Goal: Information Seeking & Learning: Learn about a topic

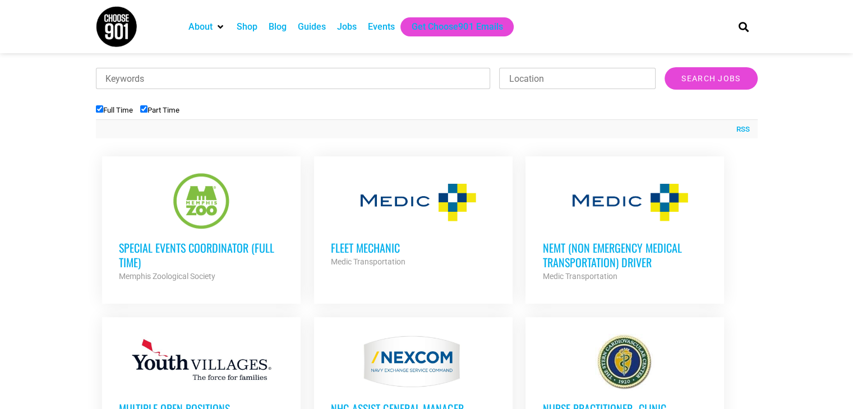
scroll to position [359, 0]
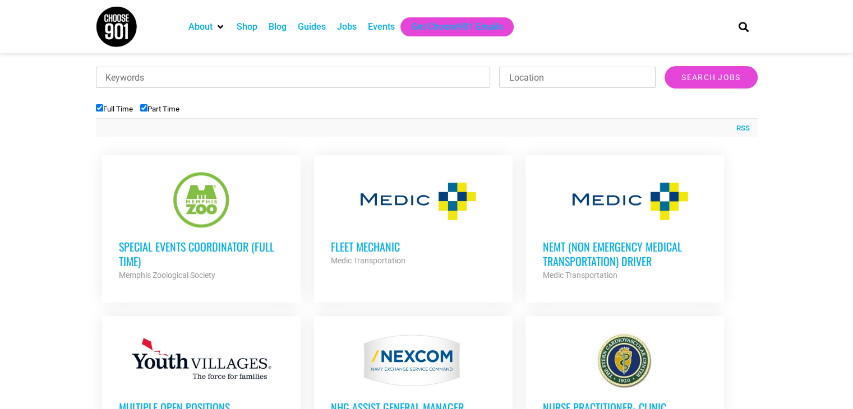
click at [222, 250] on h3 "Special Events Coordinator (Full Time)" at bounding box center [201, 253] width 165 height 29
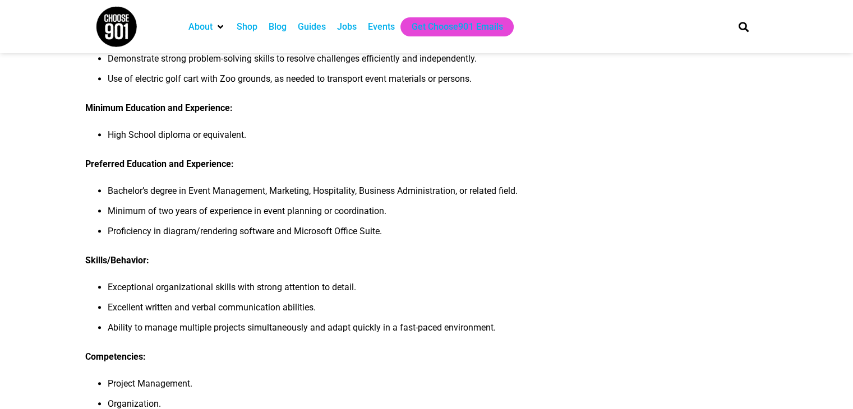
scroll to position [504, 0]
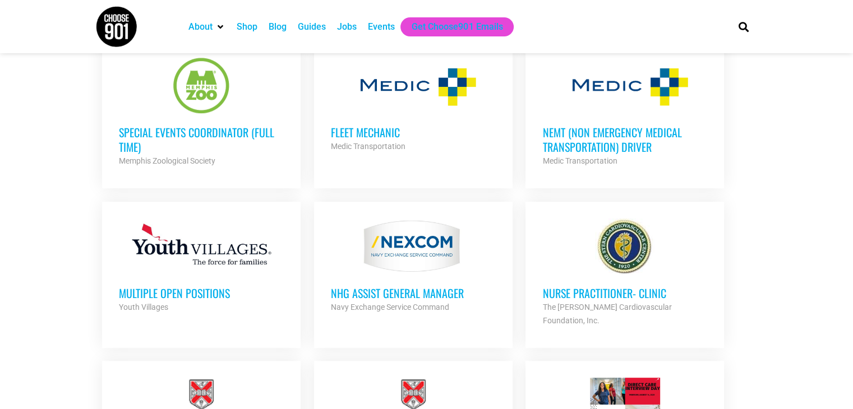
scroll to position [473, 0]
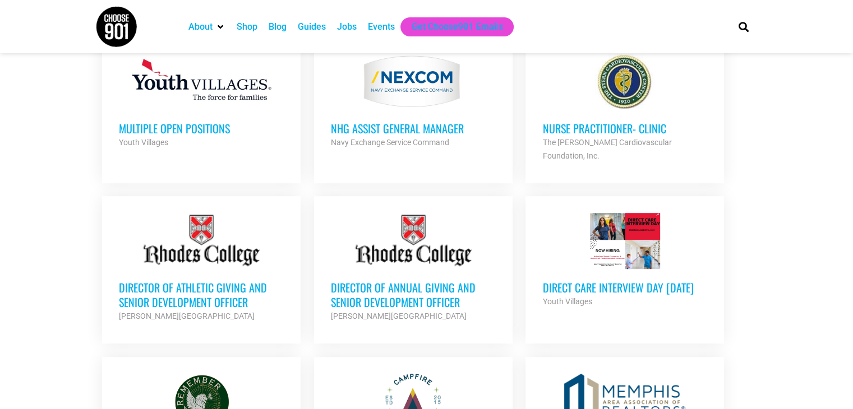
click at [182, 131] on h3 "Multiple Open Positions" at bounding box center [201, 128] width 165 height 15
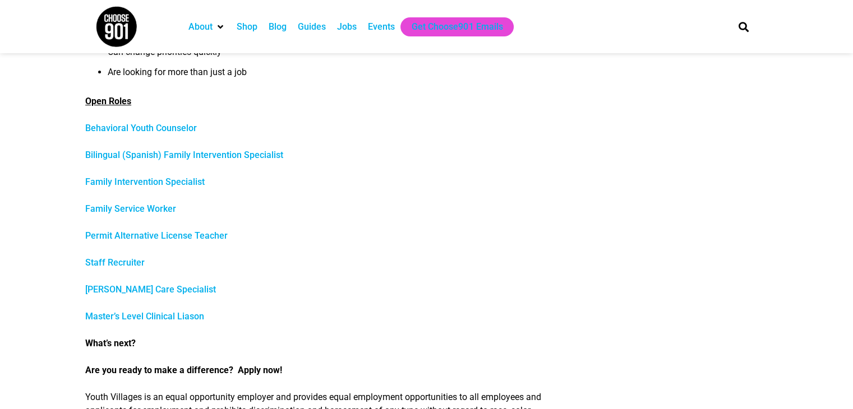
scroll to position [449, 0]
click at [100, 265] on link "Staff Recruiter" at bounding box center [114, 263] width 59 height 11
click at [112, 207] on link "Family Service Worker" at bounding box center [130, 209] width 91 height 11
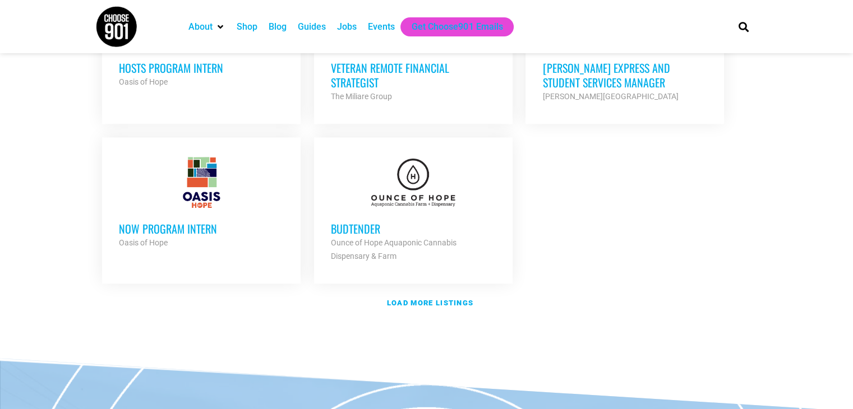
scroll to position [1327, 0]
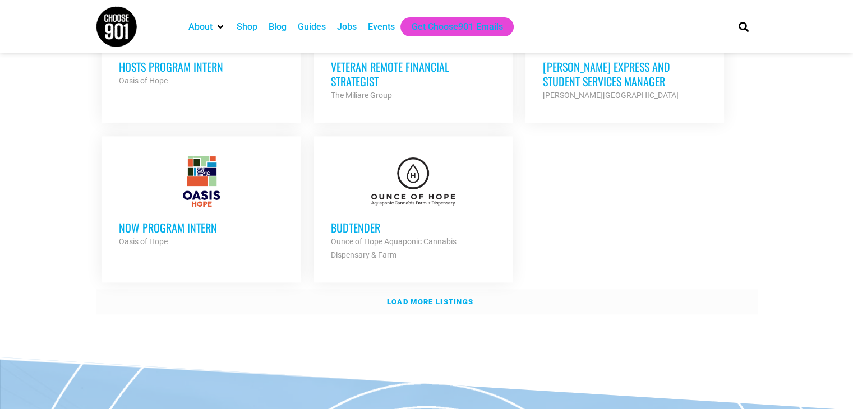
click at [423, 298] on strong "Load more listings" at bounding box center [430, 302] width 86 height 8
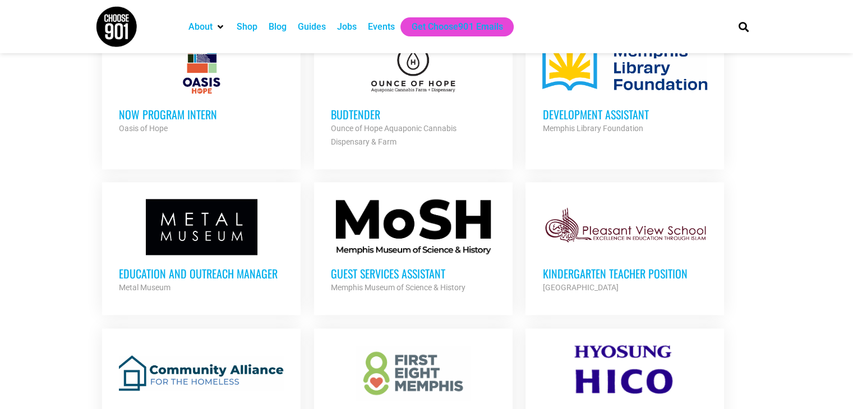
scroll to position [1440, 0]
click at [409, 267] on h3 "Guest Services Assistant" at bounding box center [413, 274] width 165 height 15
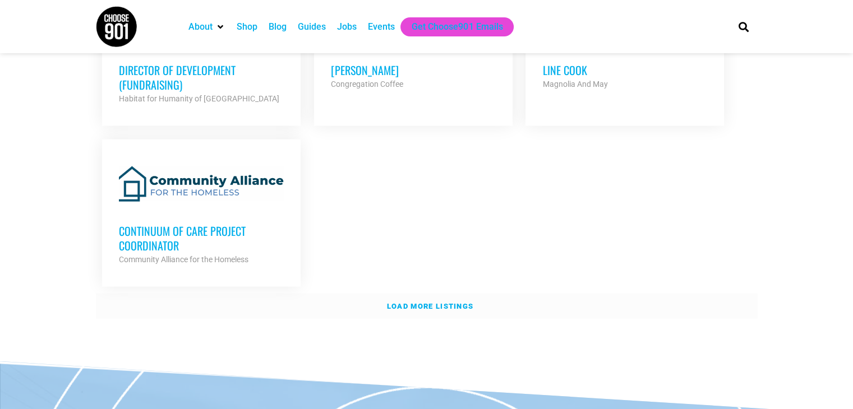
scroll to position [2446, 0]
click at [419, 302] on strong "Load more listings" at bounding box center [430, 306] width 86 height 8
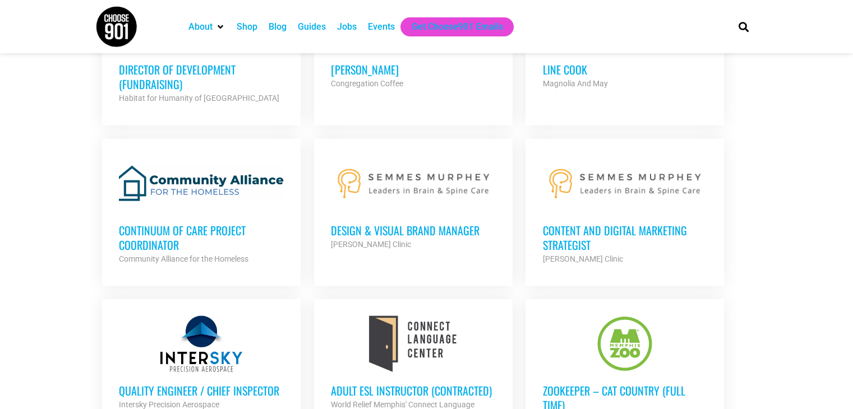
click at [135, 223] on h3 "Continuum of Care Project Coordinator" at bounding box center [201, 237] width 165 height 29
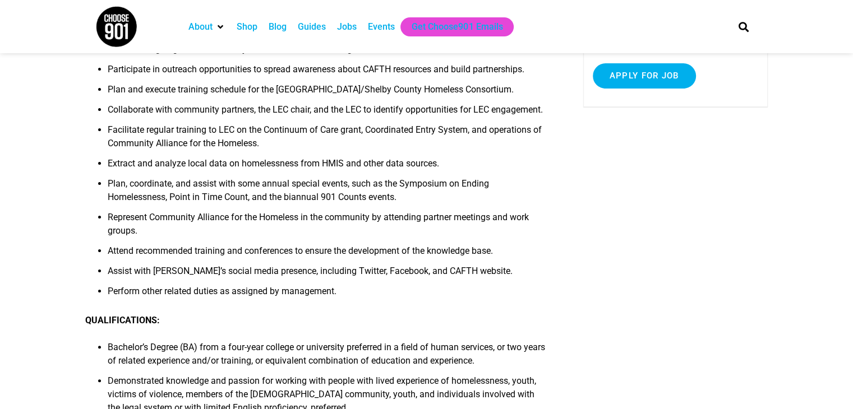
scroll to position [224, 0]
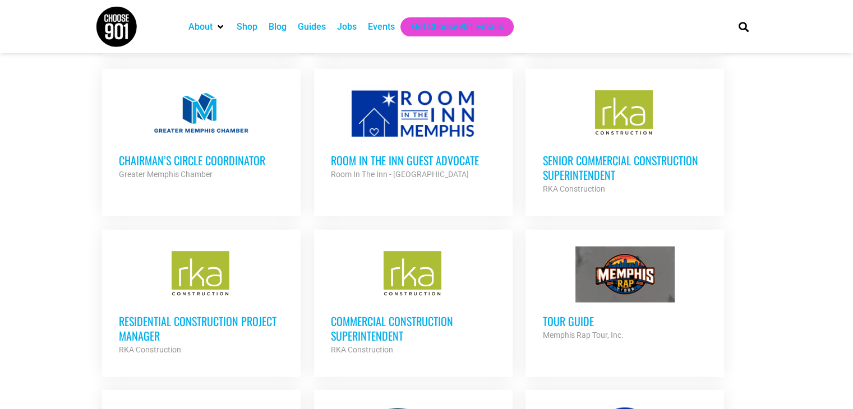
scroll to position [2838, 0]
click at [559, 313] on h3 "Tour Guide" at bounding box center [624, 320] width 165 height 15
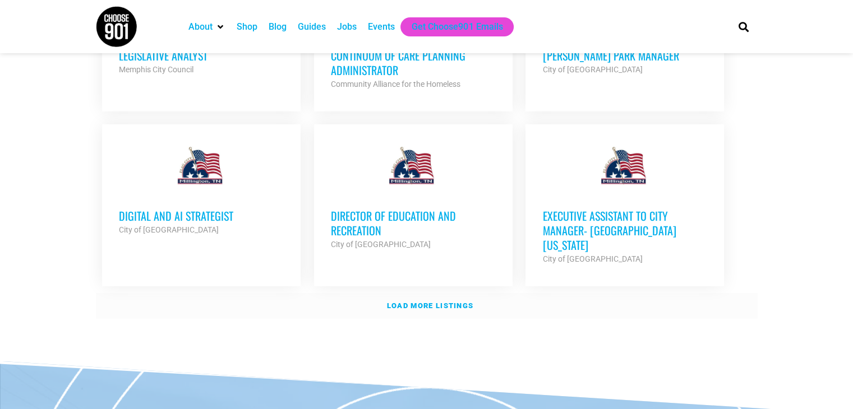
scroll to position [3453, 0]
click at [403, 301] on strong "Load more listings" at bounding box center [430, 305] width 86 height 8
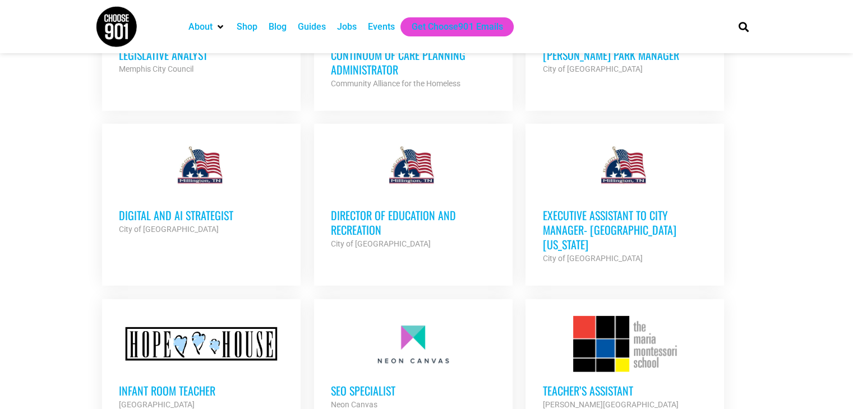
click at [616, 208] on h3 "Executive Assistant to City Manager- [GEOGRAPHIC_DATA] [US_STATE]" at bounding box center [624, 230] width 165 height 44
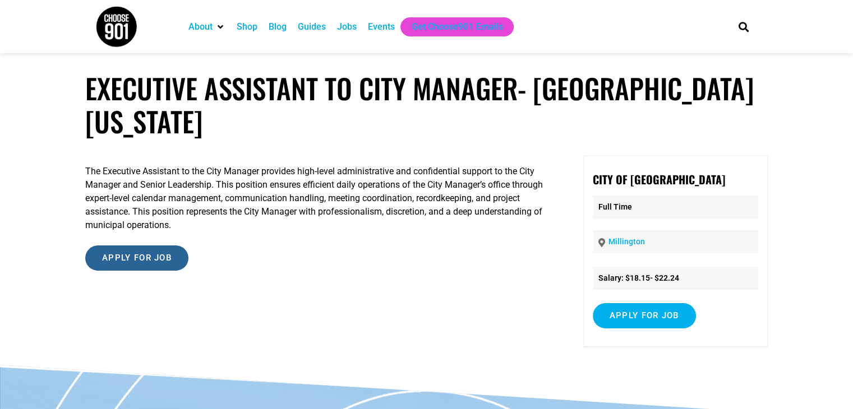
click at [141, 260] on input "Apply for job" at bounding box center [136, 258] width 103 height 25
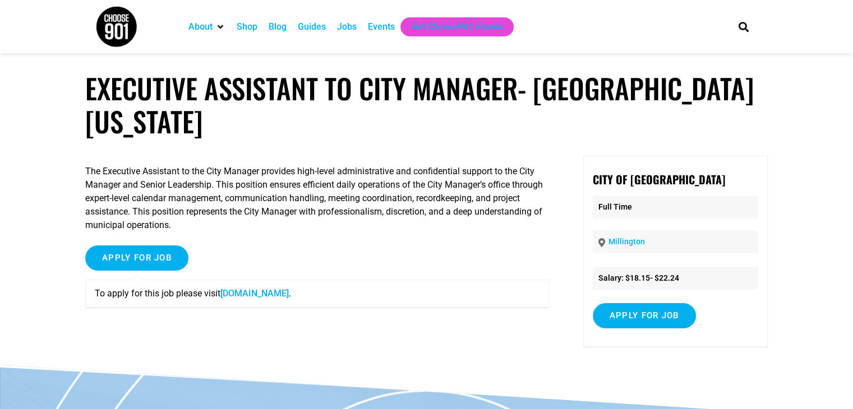
drag, startPoint x: 5, startPoint y: 256, endPoint x: 16, endPoint y: 246, distance: 14.7
click at [7, 255] on article "Executive Assistant to City Manager- Millington Tennessee The Executive Assista…" at bounding box center [426, 218] width 853 height 293
click at [131, 257] on input "Apply for job" at bounding box center [136, 258] width 103 height 25
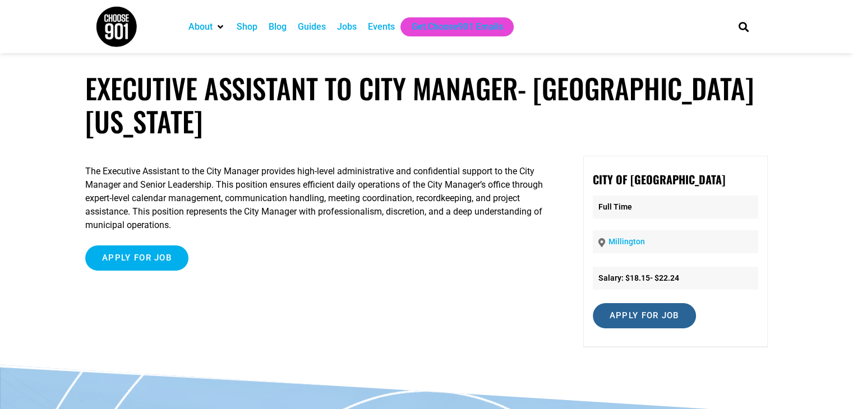
click at [621, 319] on input "Apply for job" at bounding box center [644, 315] width 103 height 25
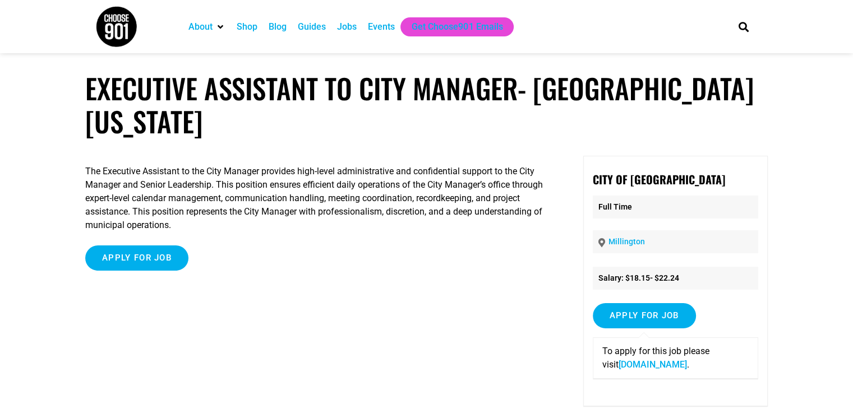
click at [631, 366] on link "www.millingtontn.gov" at bounding box center [653, 364] width 68 height 11
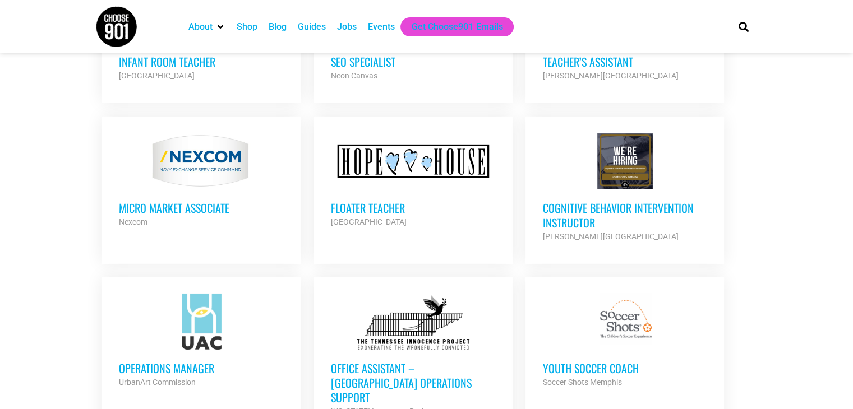
click at [370, 201] on h3 "Floater Teacher" at bounding box center [413, 208] width 165 height 15
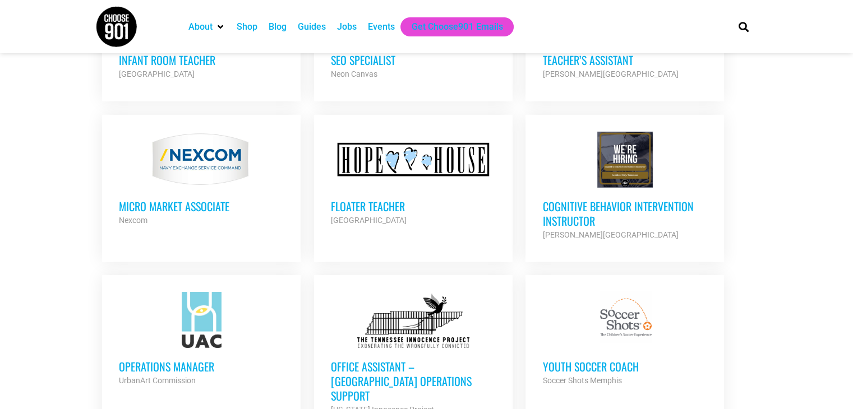
scroll to position [3784, 0]
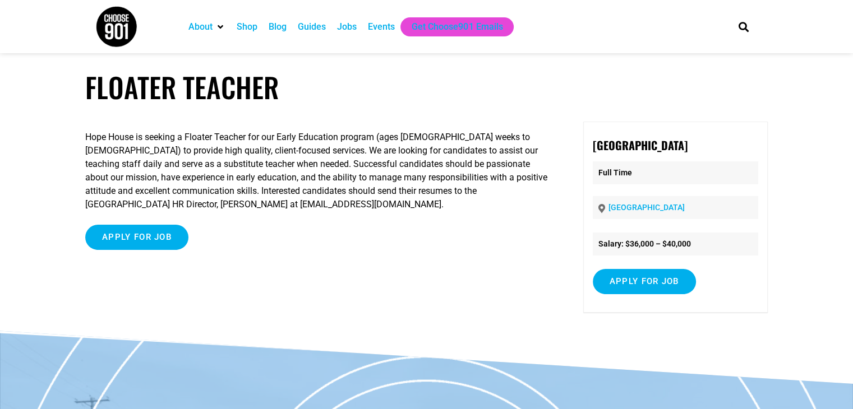
scroll to position [2, 0]
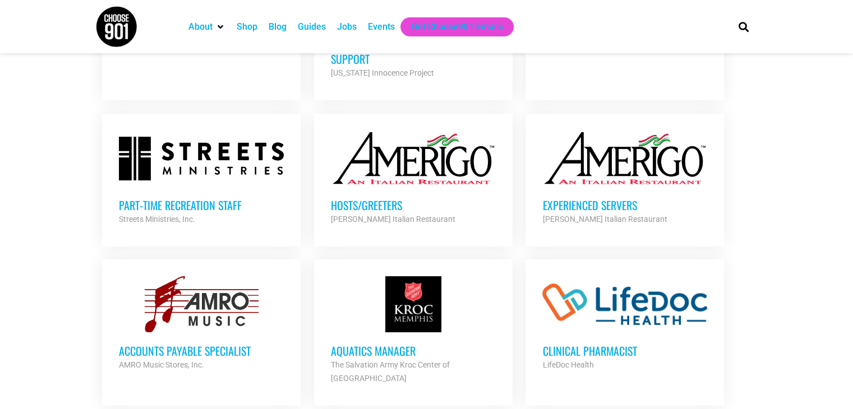
scroll to position [4121, 0]
click at [399, 198] on h3 "Hosts/Greeters" at bounding box center [413, 205] width 165 height 15
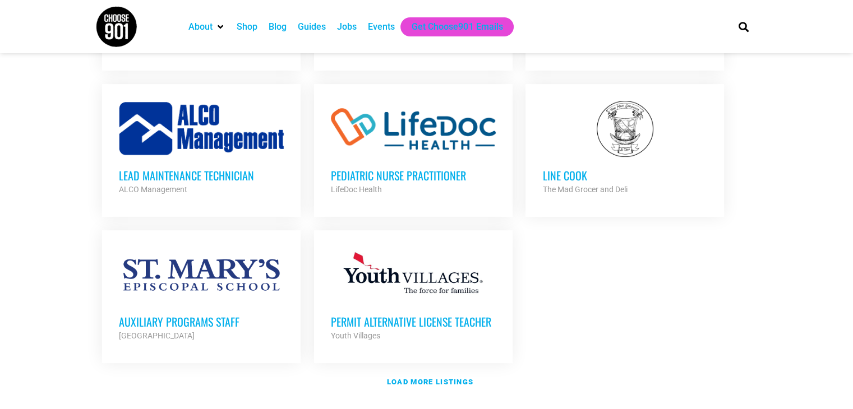
scroll to position [4457, 0]
click at [440, 377] on strong "Load more listings" at bounding box center [430, 381] width 86 height 8
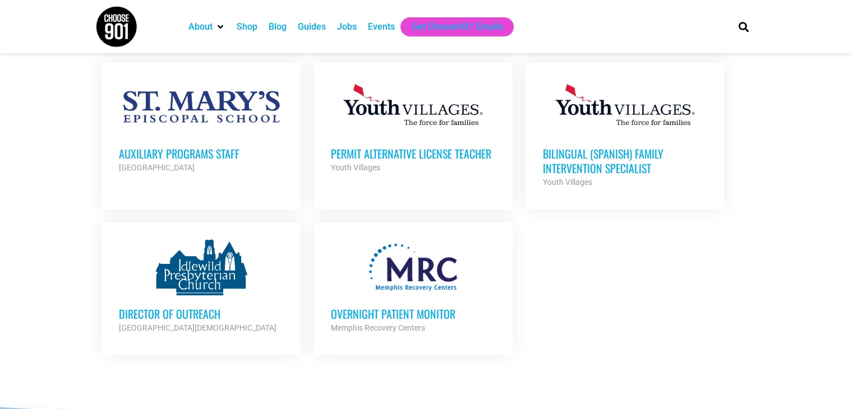
scroll to position [4625, 0]
click at [162, 306] on h3 "Director of Outreach" at bounding box center [201, 313] width 165 height 15
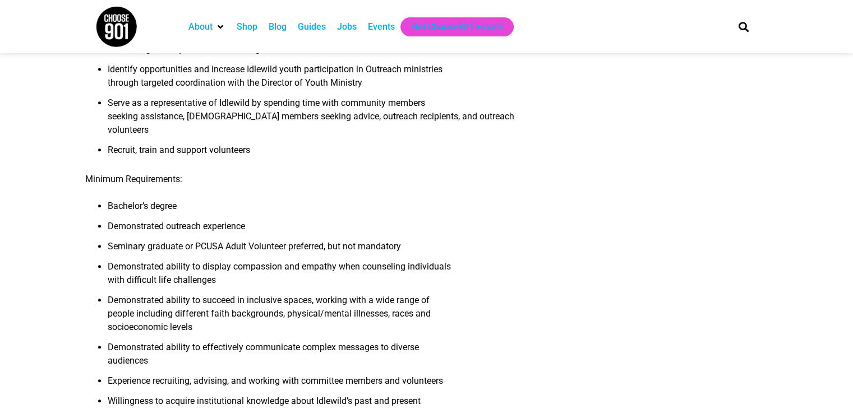
scroll to position [561, 0]
